Goal: Task Accomplishment & Management: Manage account settings

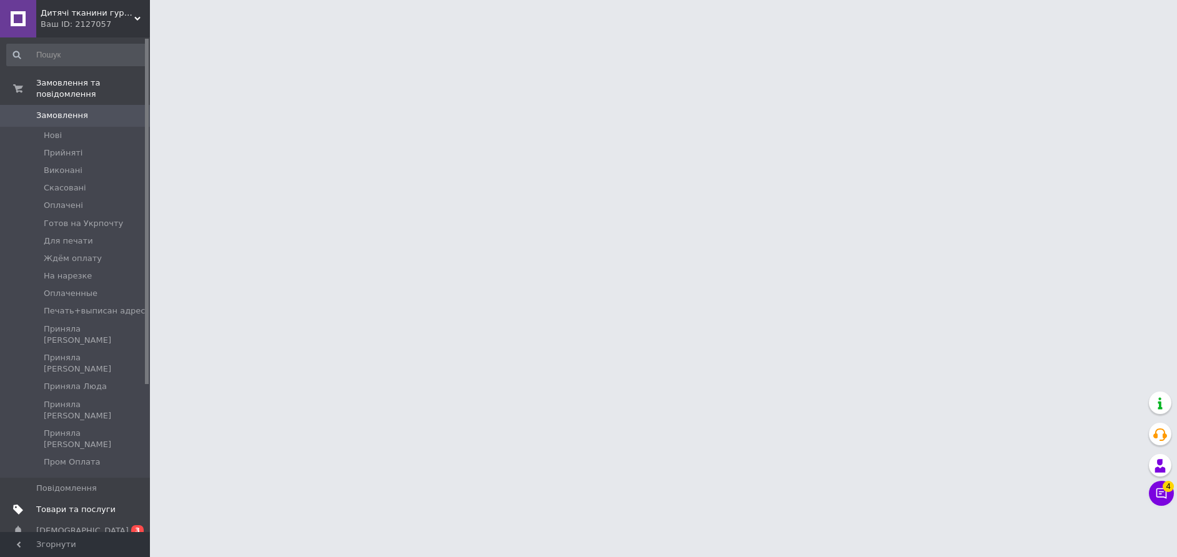
click at [58, 504] on span "Товари та послуги" at bounding box center [75, 509] width 79 height 11
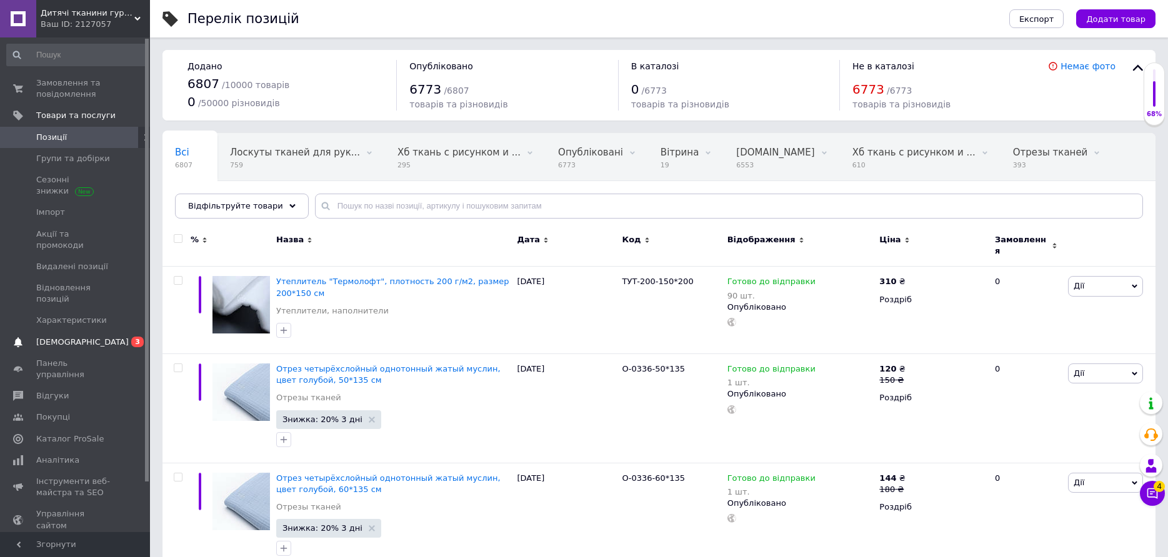
click at [65, 337] on span "[DEMOGRAPHIC_DATA]" at bounding box center [82, 342] width 92 height 11
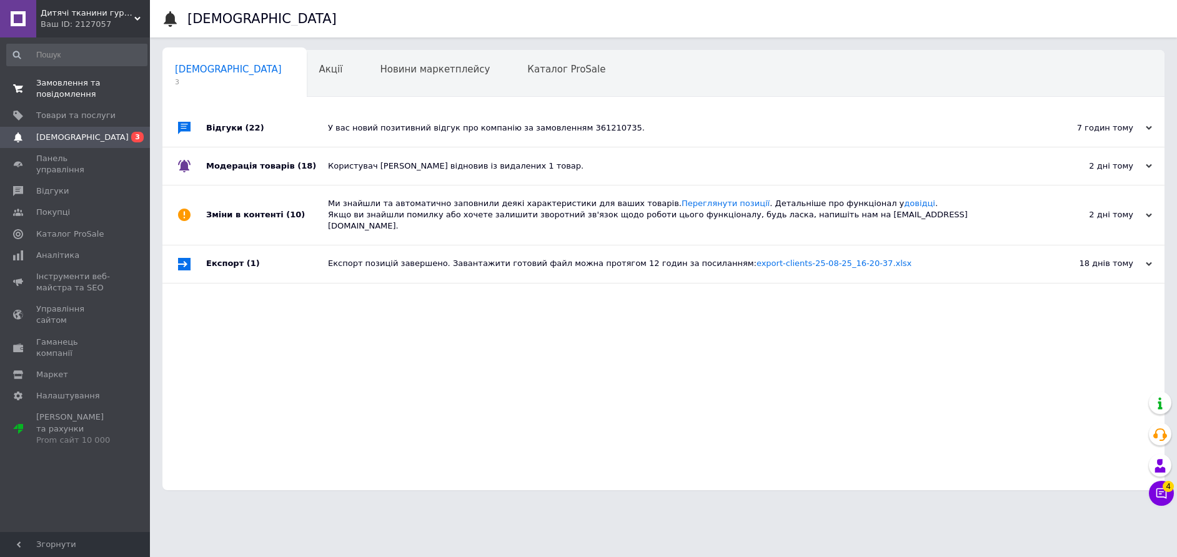
click at [58, 76] on link "Замовлення та повідомлення 0 0" at bounding box center [77, 88] width 154 height 32
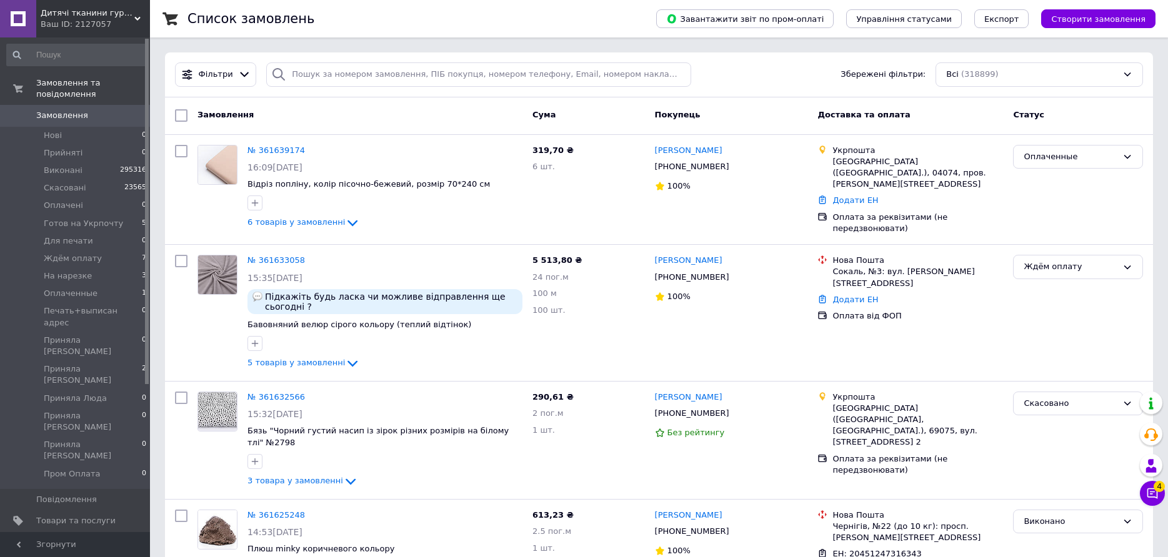
click at [54, 110] on span "Замовлення" at bounding box center [62, 115] width 52 height 11
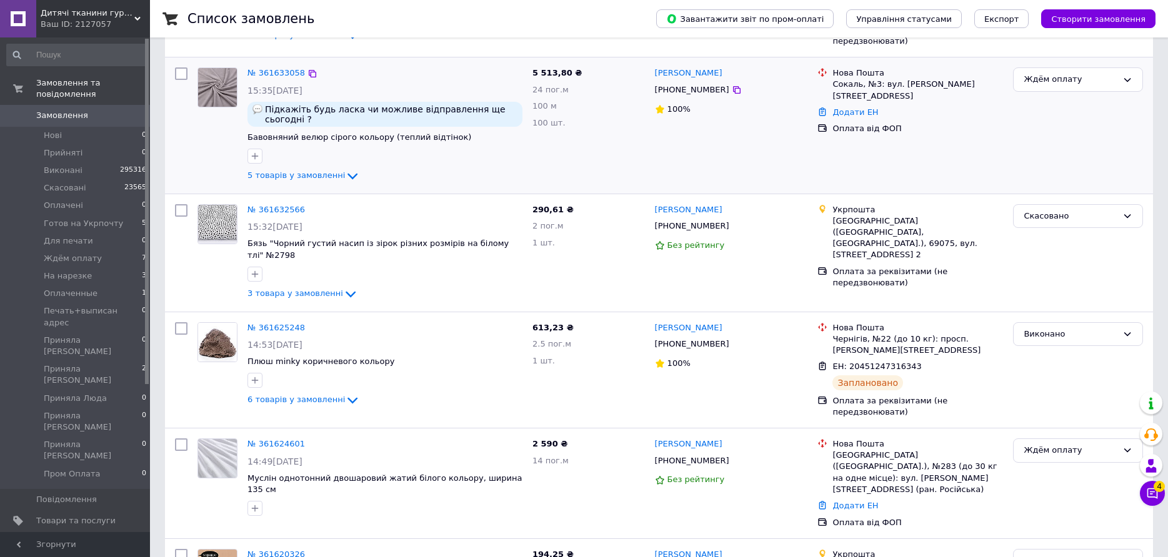
scroll to position [125, 0]
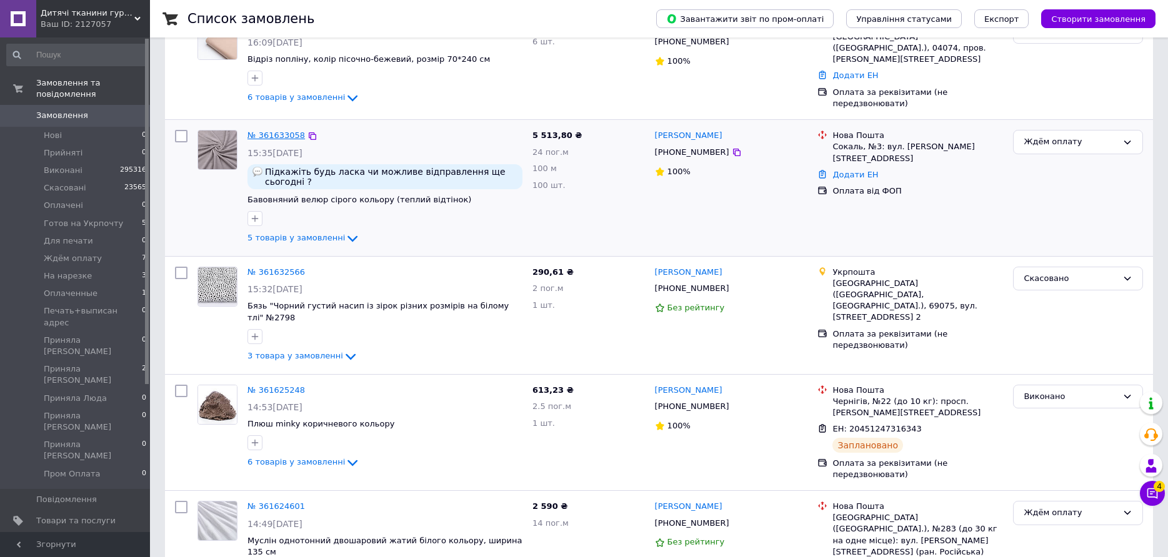
click at [272, 131] on link "№ 361633058" at bounding box center [275, 135] width 57 height 9
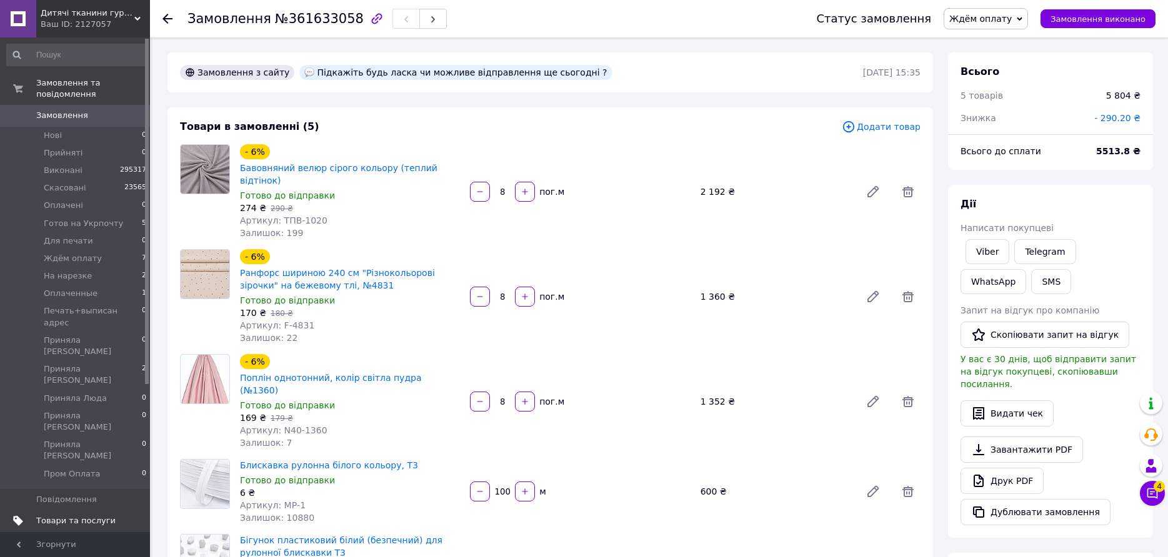
click at [86, 516] on span "Товари та послуги" at bounding box center [75, 521] width 79 height 11
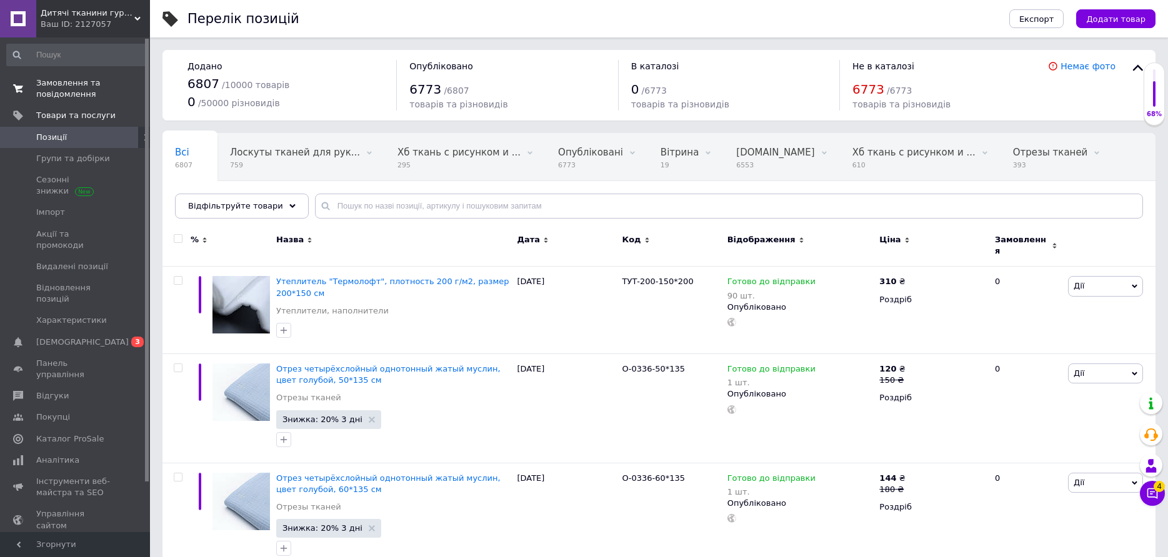
click at [65, 84] on span "Замовлення та повідомлення" at bounding box center [75, 88] width 79 height 22
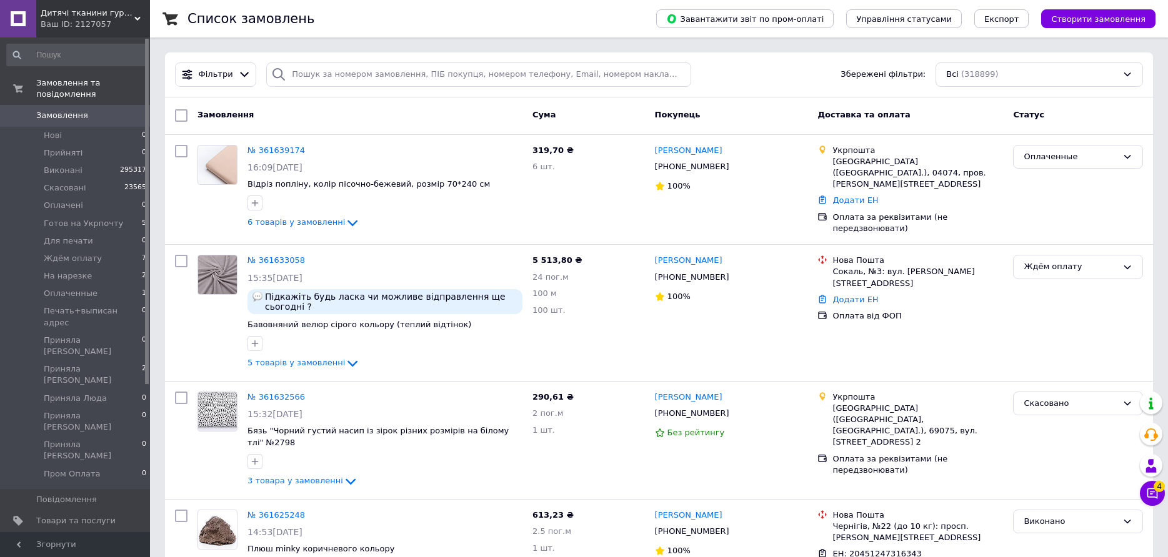
click at [59, 537] on span "[DEMOGRAPHIC_DATA]" at bounding box center [82, 542] width 92 height 11
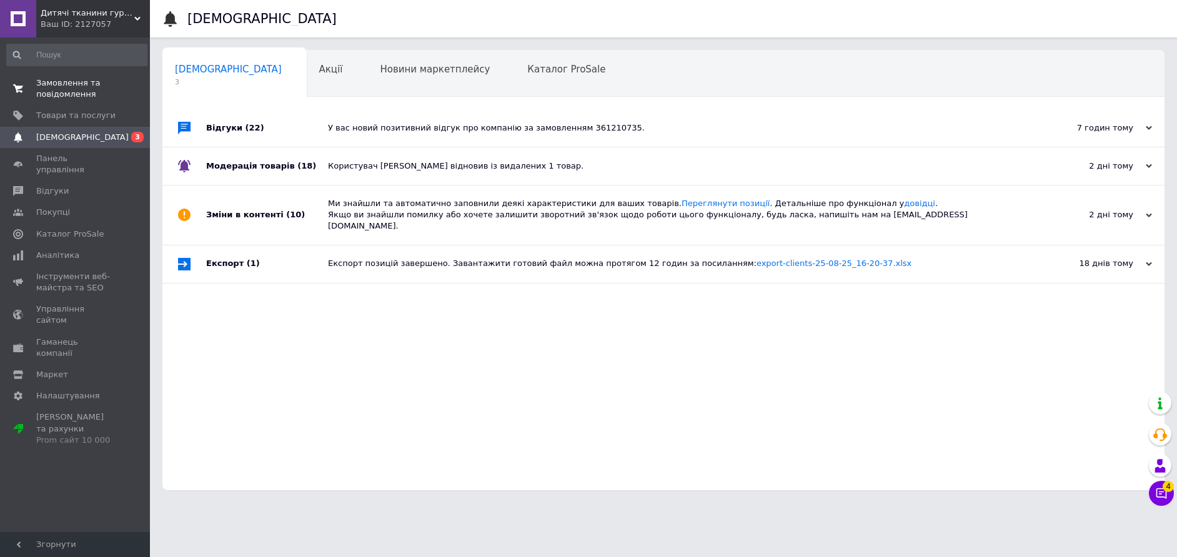
click at [69, 84] on span "Замовлення та повідомлення" at bounding box center [75, 88] width 79 height 22
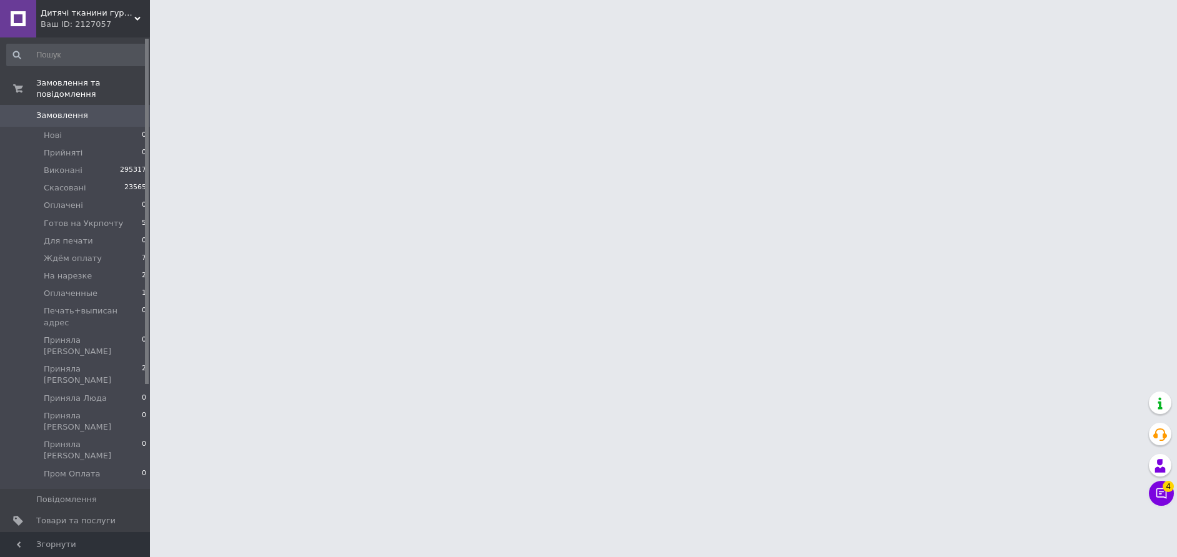
click at [67, 537] on span "[DEMOGRAPHIC_DATA]" at bounding box center [82, 542] width 92 height 11
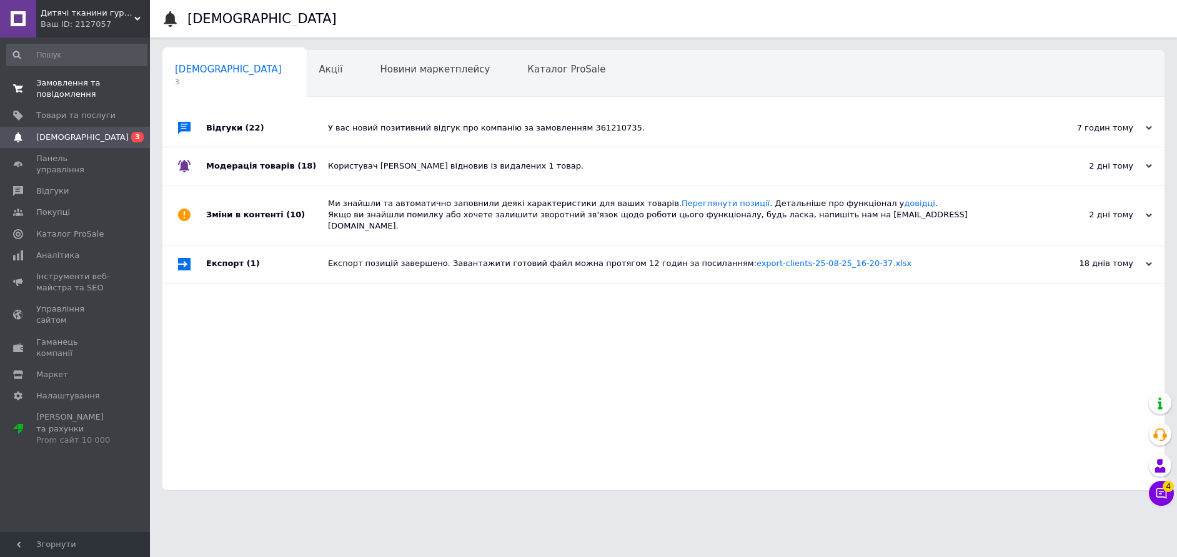
click at [53, 85] on span "Замовлення та повідомлення" at bounding box center [75, 88] width 79 height 22
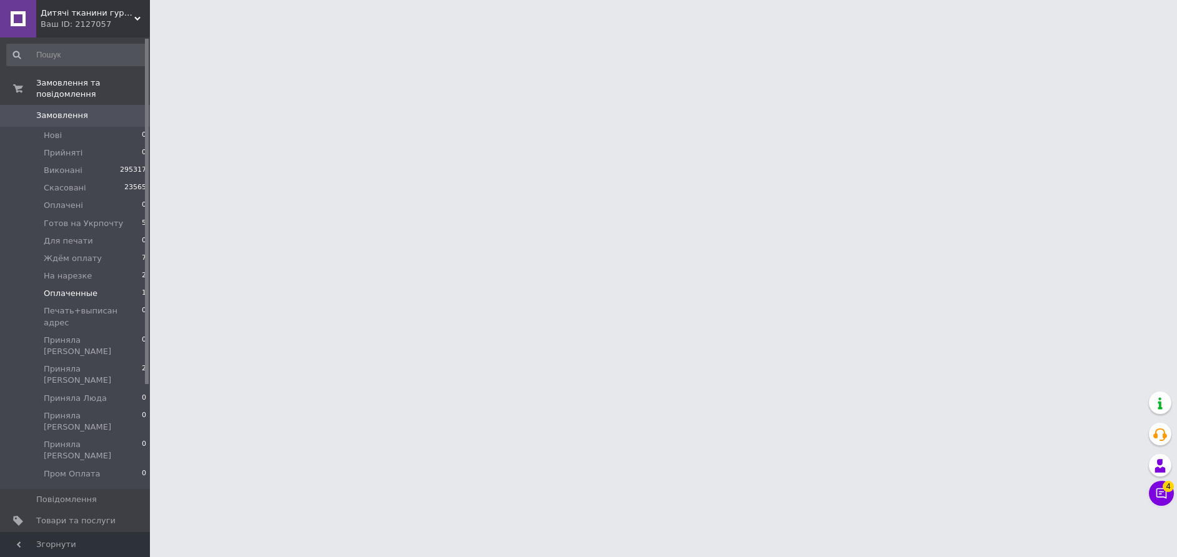
click at [76, 288] on span "Оплаченные" at bounding box center [71, 293] width 54 height 11
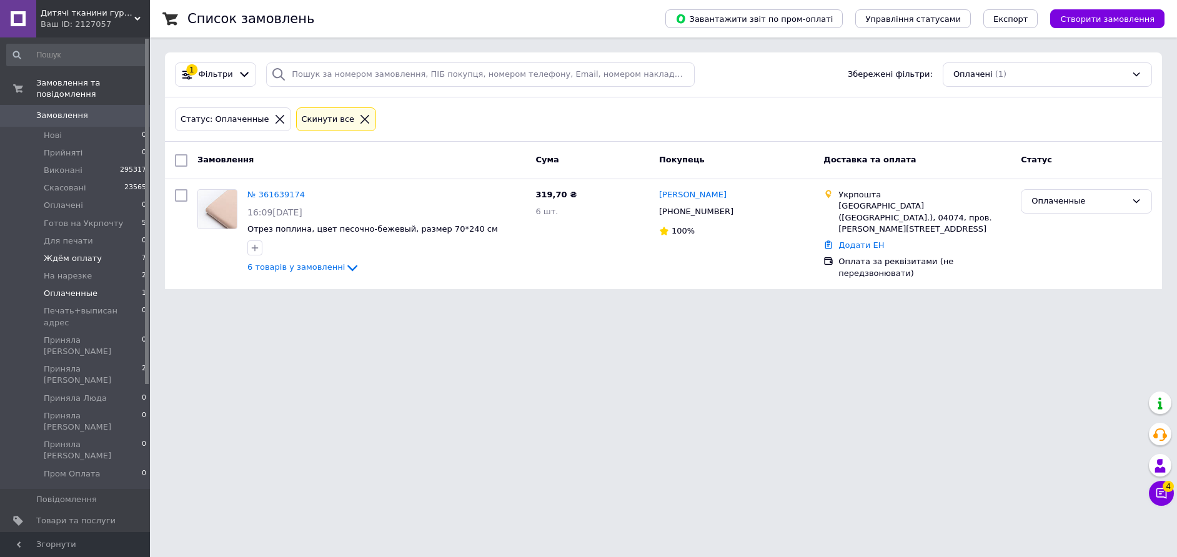
click at [74, 253] on span "Ждём оплату" at bounding box center [73, 258] width 58 height 11
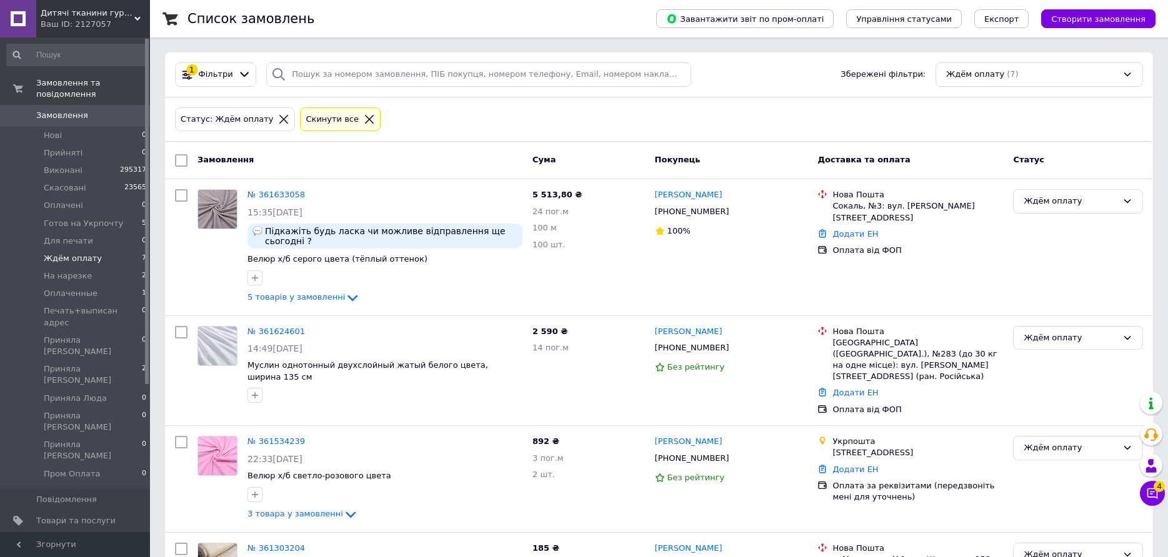
click at [365, 118] on icon at bounding box center [369, 119] width 9 height 9
